Goal: Task Accomplishment & Management: Complete application form

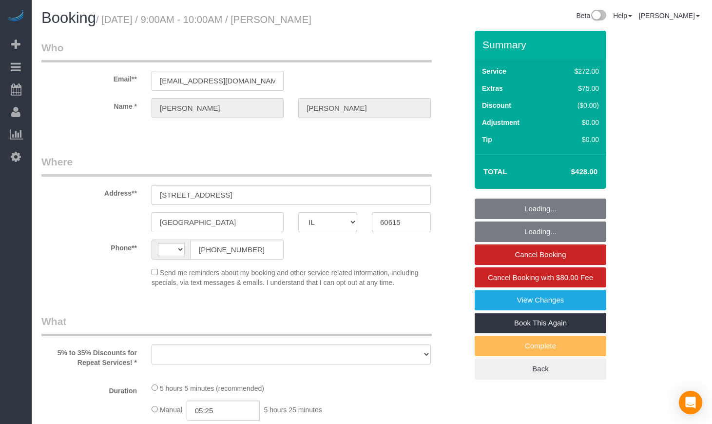
select select "IL"
select select "string:[GEOGRAPHIC_DATA]"
select select "object:582"
select select "string:fspay-e1b4e826-9504-4b98-8dab-42cf44e718b5"
select select "number:1"
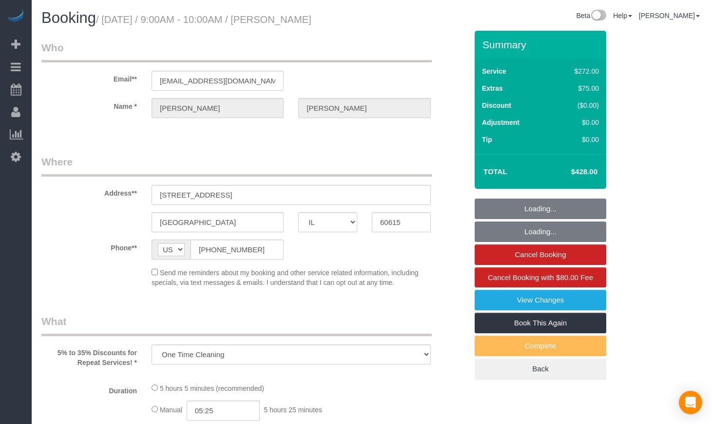
select select "number:66"
select select "number:139"
select select "number:106"
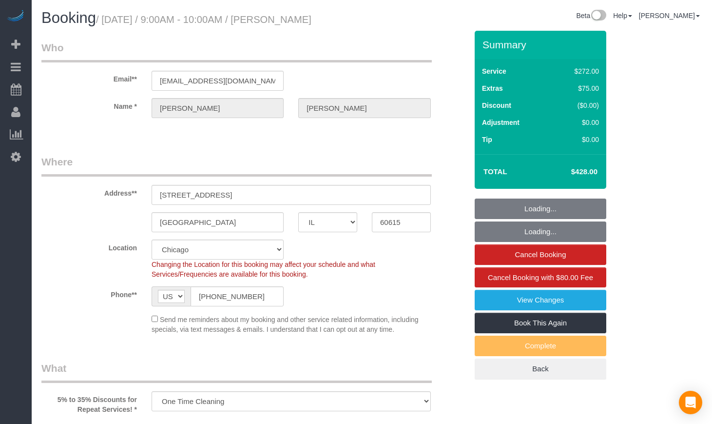
select select "object:901"
select select "513"
select select "5"
select select "spot1"
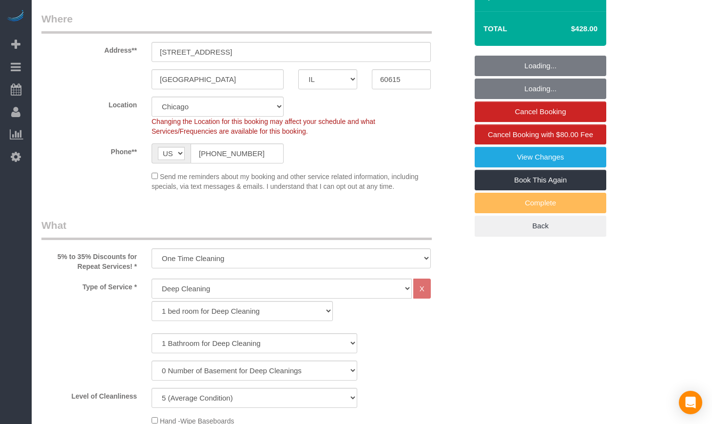
select select "5"
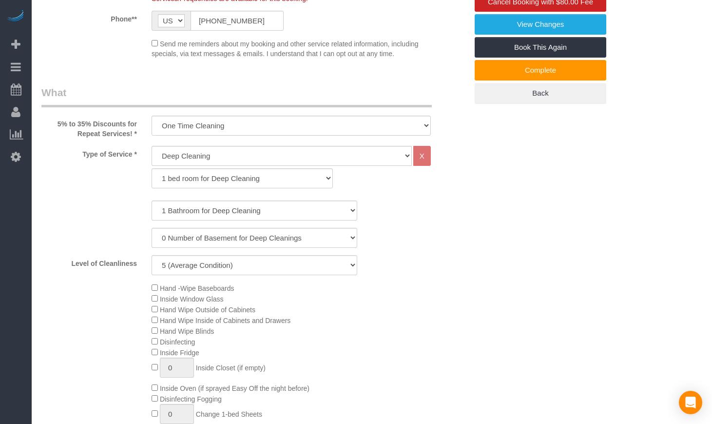
scroll to position [325, 0]
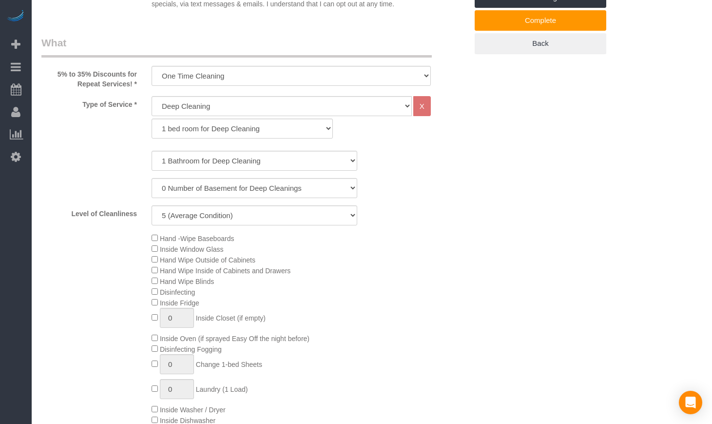
drag, startPoint x: 125, startPoint y: 249, endPoint x: 306, endPoint y: 276, distance: 182.8
click at [306, 276] on div "Hand -Wipe Baseboards Inside Window Glass Hand Wipe Outside of Cabinets Hand Wi…" at bounding box center [254, 340] width 441 height 214
click at [306, 276] on div "Hand -Wipe Baseboards Inside Window Glass Hand Wipe Outside of Cabinets Hand Wi…" at bounding box center [309, 340] width 331 height 214
drag, startPoint x: 280, startPoint y: 273, endPoint x: 162, endPoint y: 253, distance: 119.1
click at [162, 253] on div "Hand -Wipe Baseboards Inside Window Glass Hand Wipe Outside of Cabinets Hand Wi…" at bounding box center [309, 340] width 331 height 214
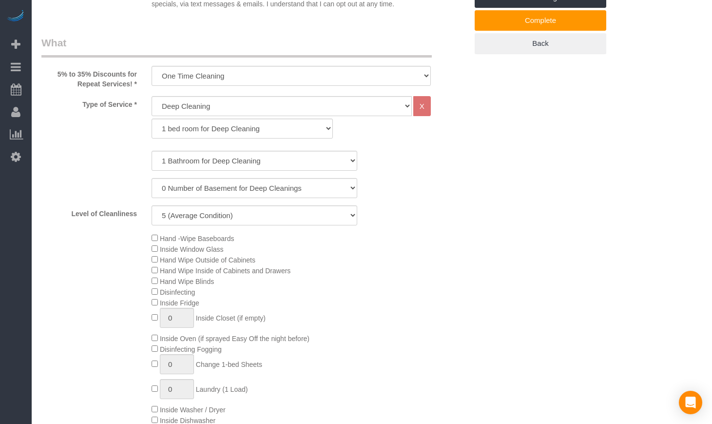
click at [272, 272] on div "Hand -Wipe Baseboards Inside Window Glass Hand Wipe Outside of Cabinets Hand Wi…" at bounding box center [309, 340] width 331 height 214
drag, startPoint x: 271, startPoint y: 272, endPoint x: 173, endPoint y: 253, distance: 100.3
click at [173, 253] on div "Hand -Wipe Baseboards Inside Window Glass Hand Wipe Outside of Cabinets Hand Wi…" at bounding box center [309, 340] width 331 height 214
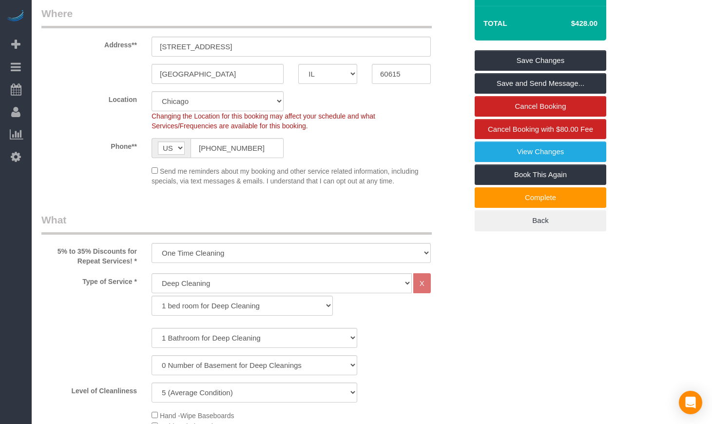
scroll to position [81, 0]
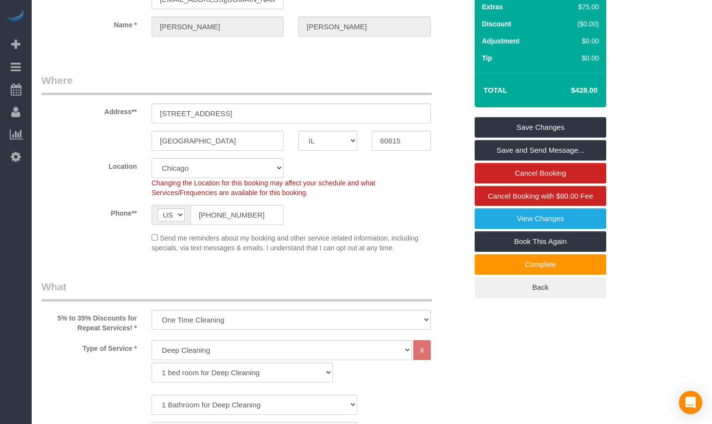
drag, startPoint x: 643, startPoint y: 281, endPoint x: 645, endPoint y: 264, distance: 16.8
drag, startPoint x: 562, startPoint y: 111, endPoint x: 607, endPoint y: 109, distance: 44.9
click at [607, 109] on div "Summary Service $353.00 Extras $75.00 Discount ($0.00) Adjustment $0.00 Tip $0.…" at bounding box center [549, 133] width 165 height 368
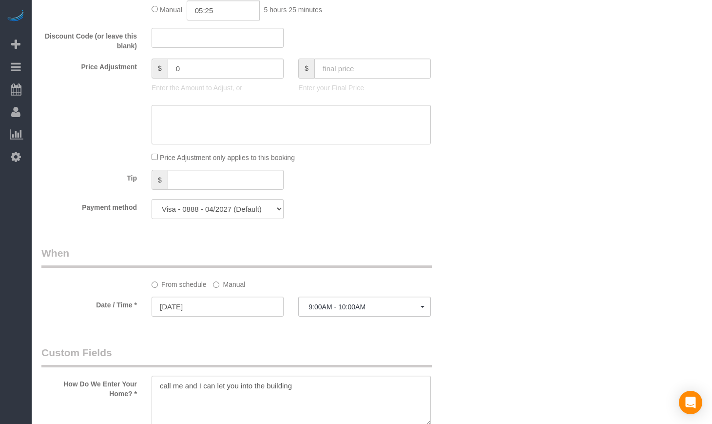
scroll to position [813, 0]
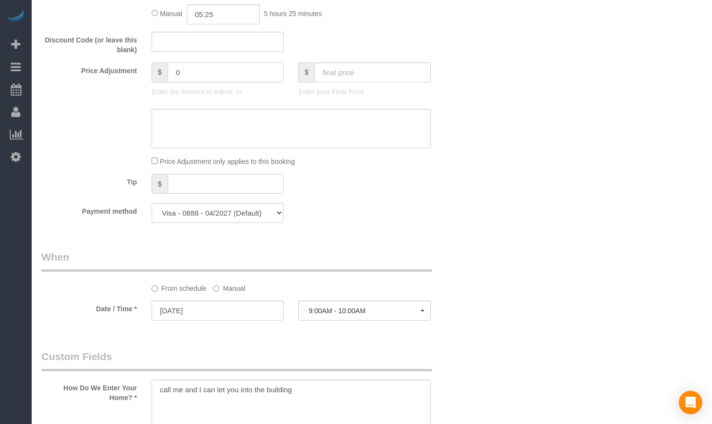
click at [192, 82] on input "0" at bounding box center [226, 72] width 117 height 20
type input "59.25"
click at [510, 98] on div "Who Email** [EMAIL_ADDRESS][DOMAIN_NAME] Name * [PERSON_NAME] Where Address** […" at bounding box center [371, 244] width 661 height 2052
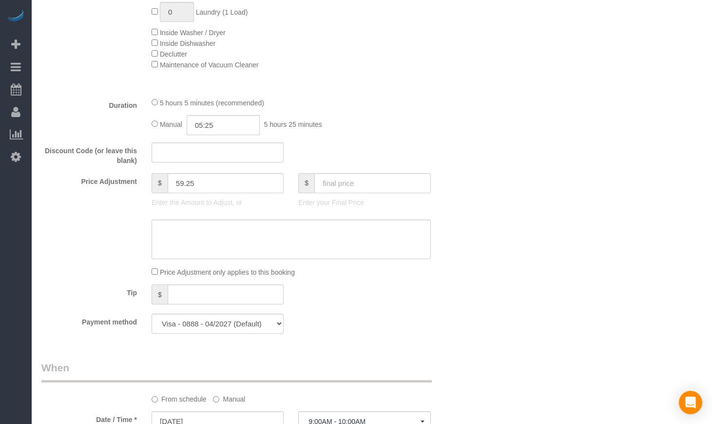
scroll to position [650, 0]
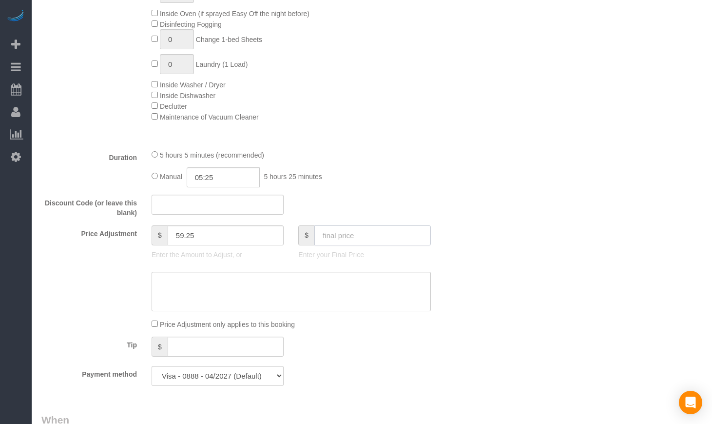
click at [398, 243] on input "text" at bounding box center [372, 235] width 117 height 20
click at [505, 200] on div "Who Email** [EMAIL_ADDRESS][DOMAIN_NAME] Name * [PERSON_NAME] Where Address** […" at bounding box center [371, 407] width 661 height 2052
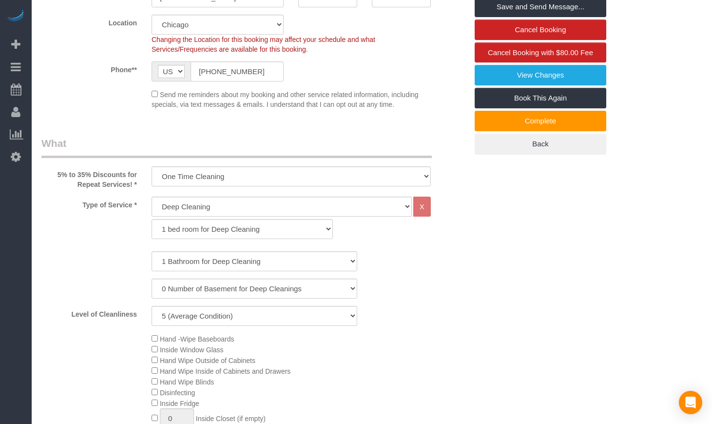
scroll to position [0, 0]
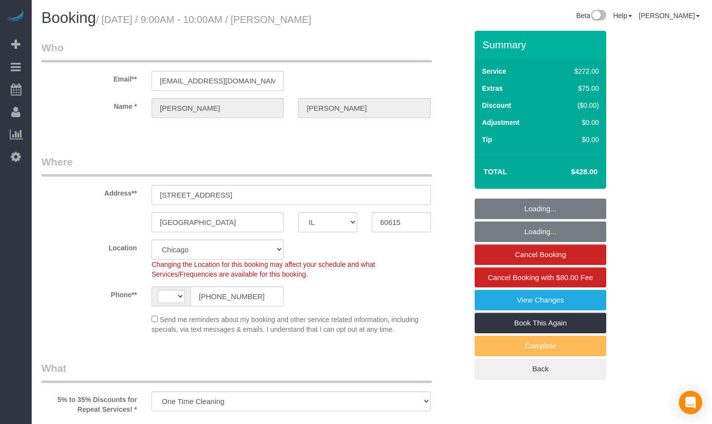
select select "IL"
select select "string:fspay-e1b4e826-9504-4b98-8dab-42cf44e718b5"
select select "number:1"
select select "number:66"
select select "number:139"
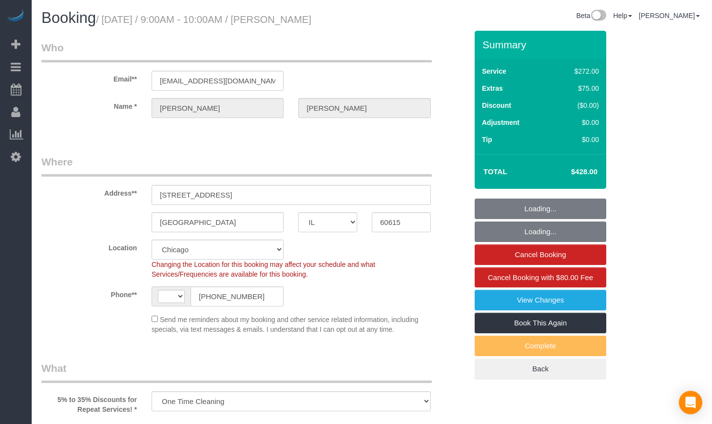
select select "number:106"
select select "object:566"
select select "string:[GEOGRAPHIC_DATA]"
select select "spot1"
select select "513"
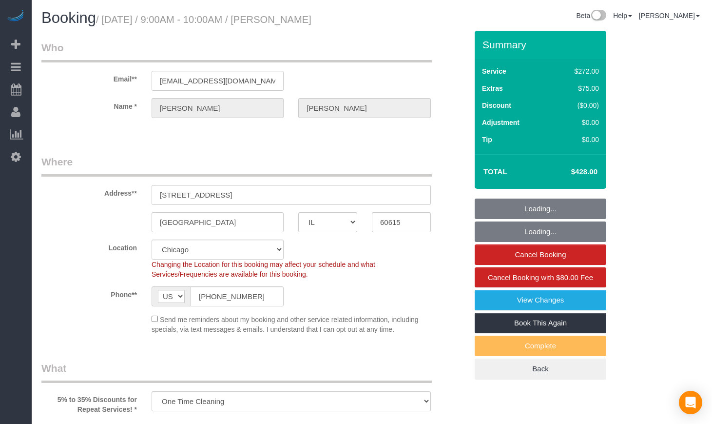
select select "5"
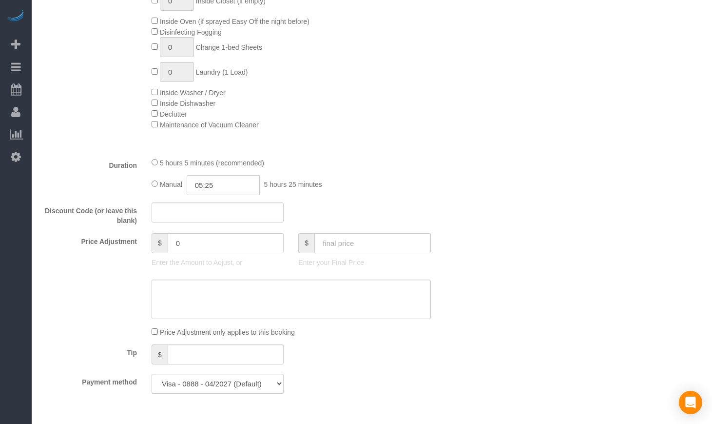
scroll to position [813, 0]
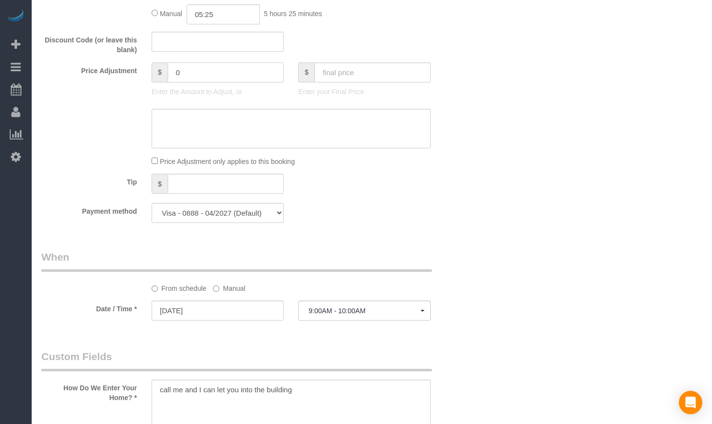
click at [209, 82] on input "0" at bounding box center [226, 72] width 117 height 20
click at [448, 101] on div "Price Adjustment $ 059.25 Enter the Amount to Adjust, or $ Enter your Final Pri…" at bounding box center [254, 81] width 441 height 39
type input "59.25"
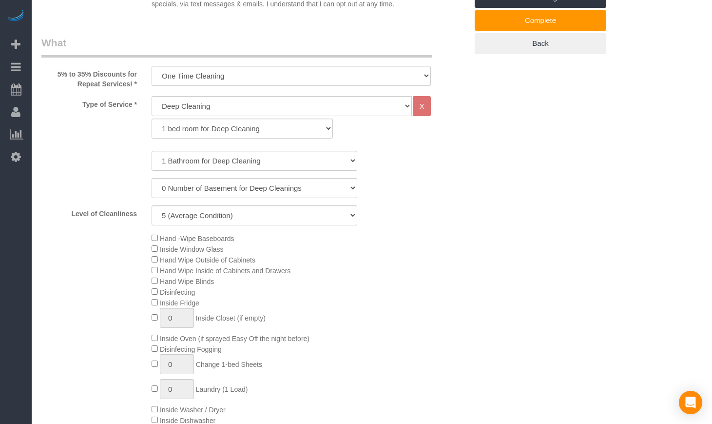
scroll to position [0, 0]
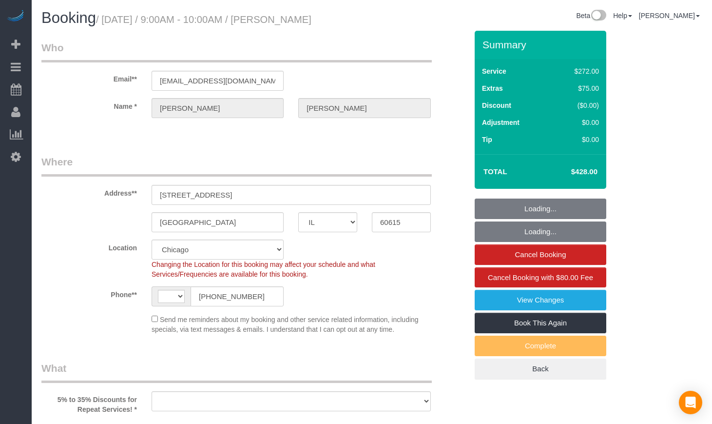
select select "IL"
select select "string:fspay-e1b4e826-9504-4b98-8dab-42cf44e718b5"
select select "number:1"
select select "number:66"
select select "number:139"
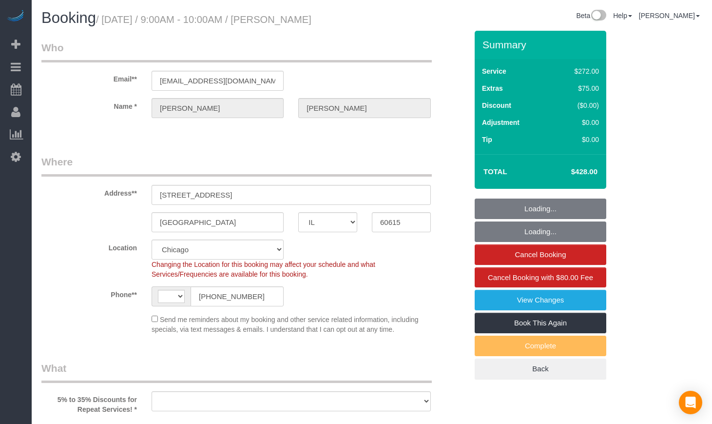
select select "number:106"
select select "string:[GEOGRAPHIC_DATA]"
select select "object:1046"
select select "513"
select select "5"
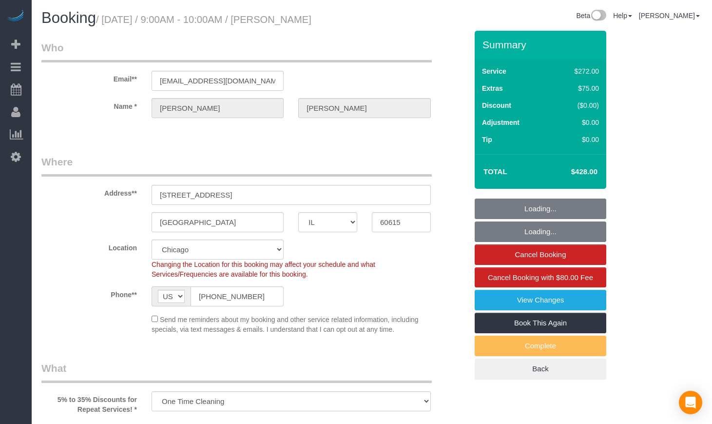
select select "spot1"
